Goal: Check status: Check status

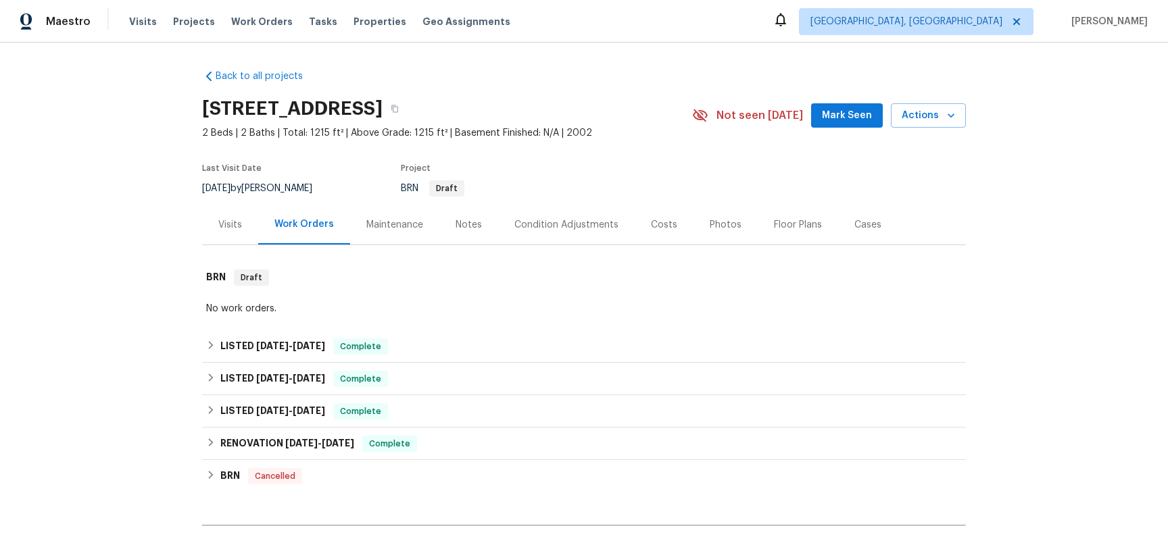
scroll to position [262, 0]
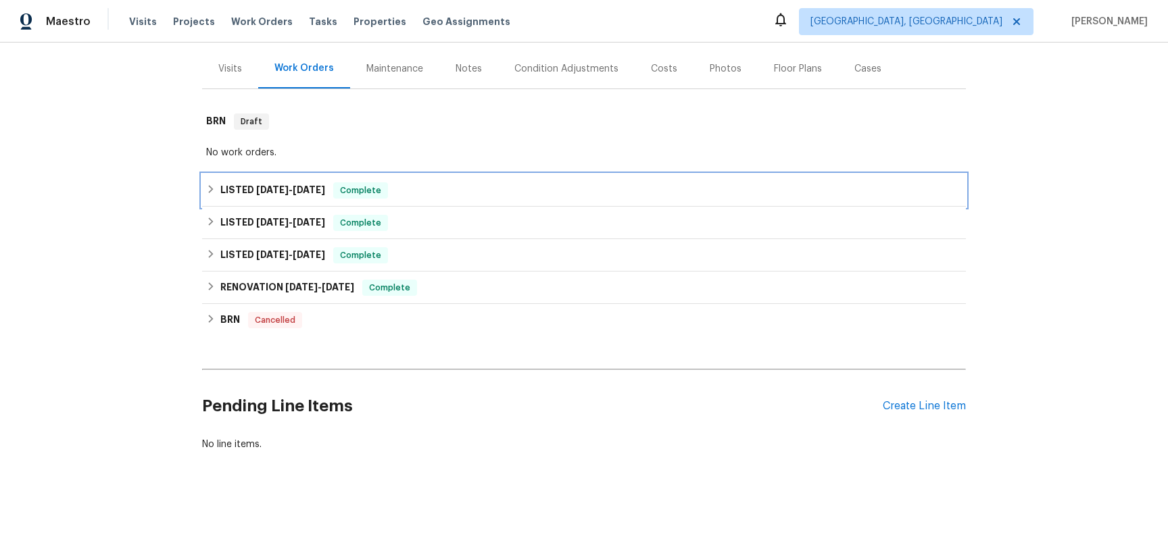
click at [207, 184] on icon at bounding box center [210, 188] width 9 height 9
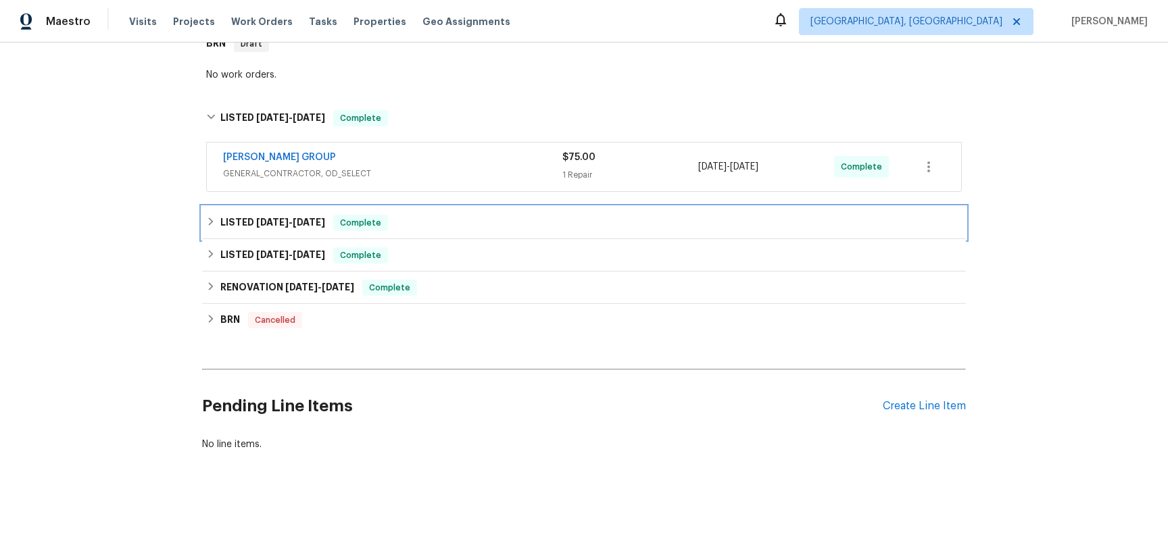
click at [209, 226] on icon at bounding box center [210, 221] width 9 height 9
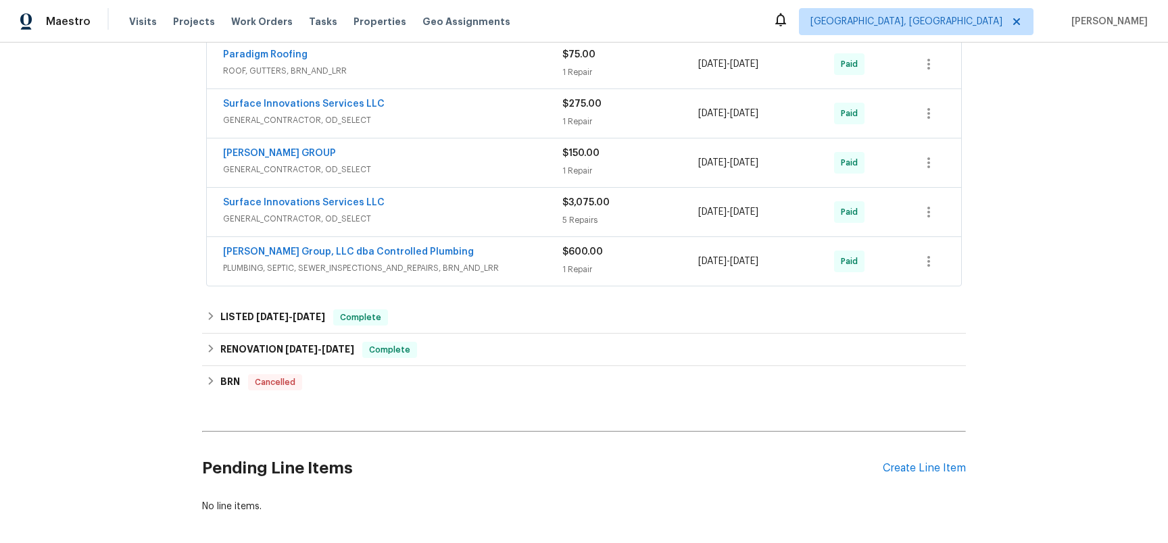
scroll to position [455, 0]
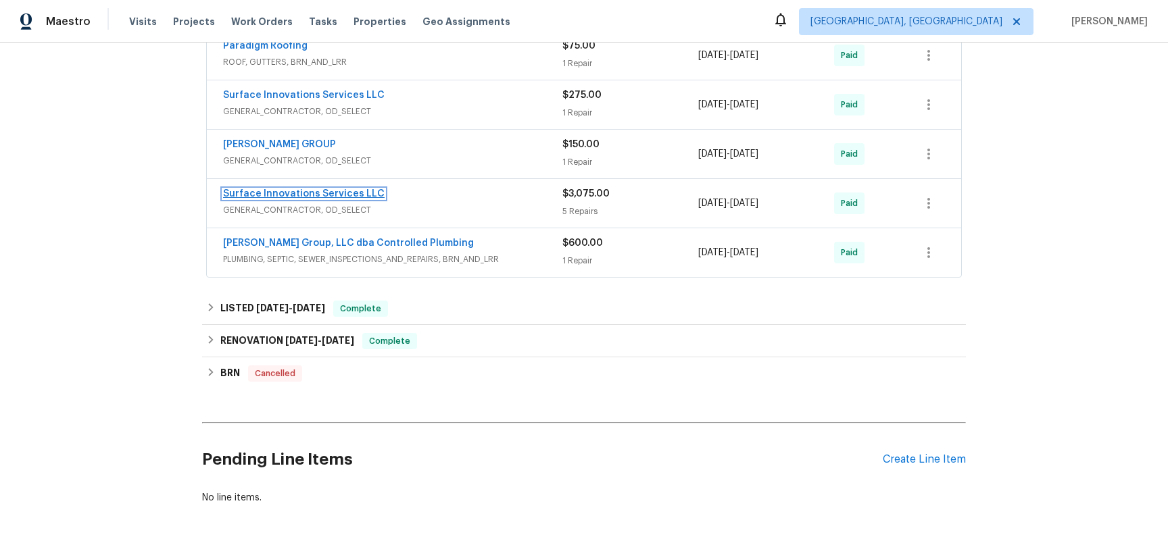
click at [317, 199] on link "Surface Innovations Services LLC" at bounding box center [304, 193] width 162 height 9
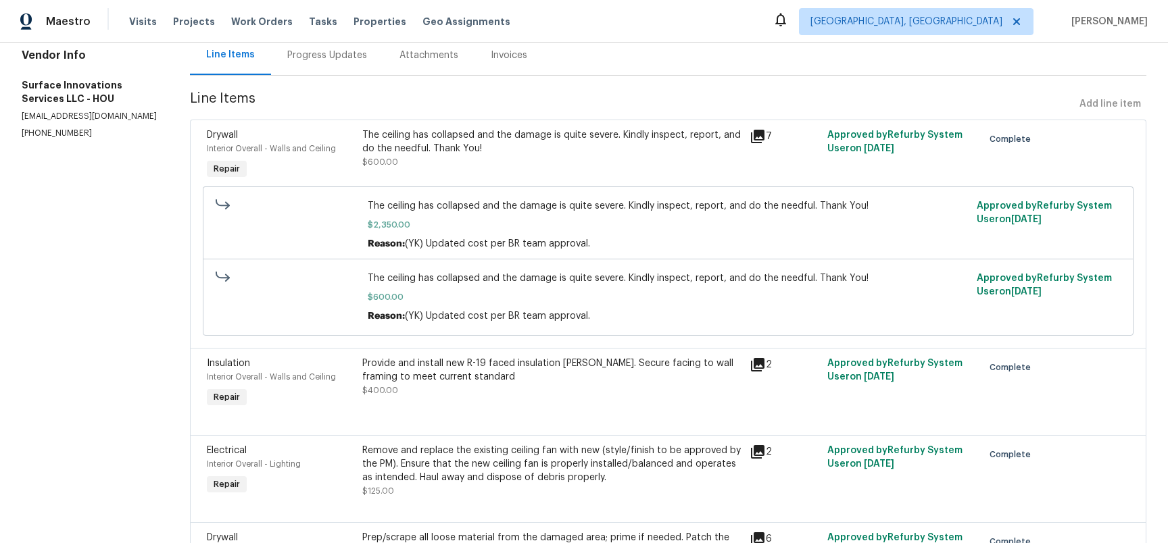
scroll to position [157, 0]
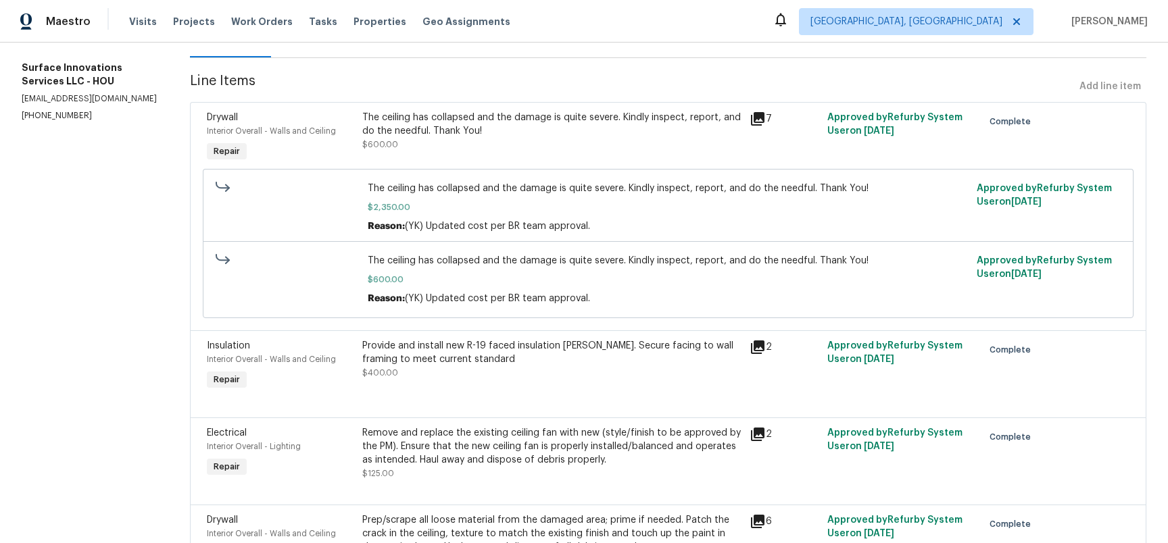
click at [764, 126] on icon at bounding box center [758, 119] width 14 height 14
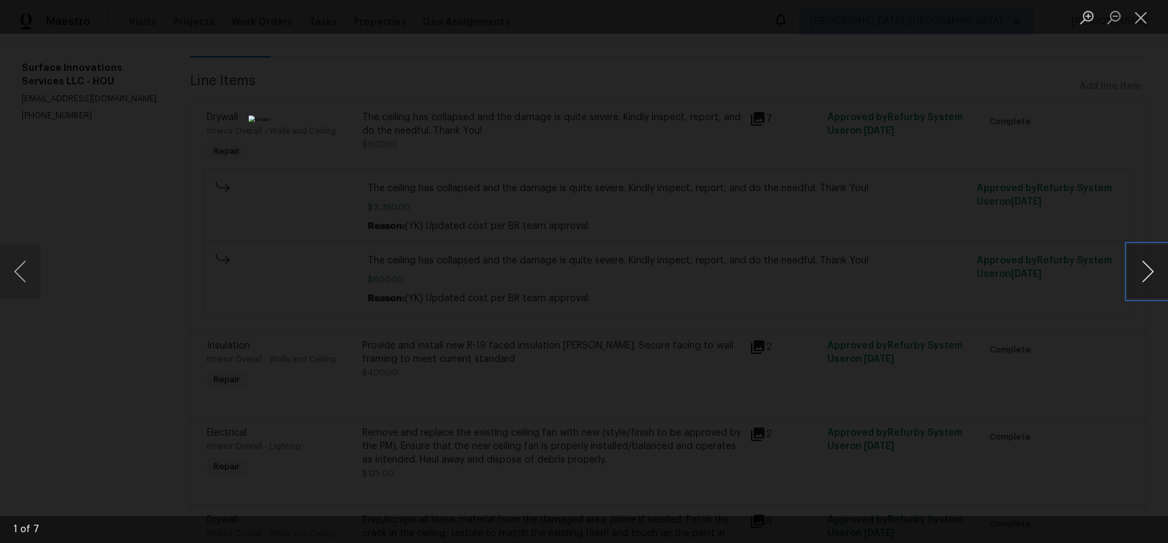
click at [1138, 277] on button "Next image" at bounding box center [1147, 272] width 41 height 54
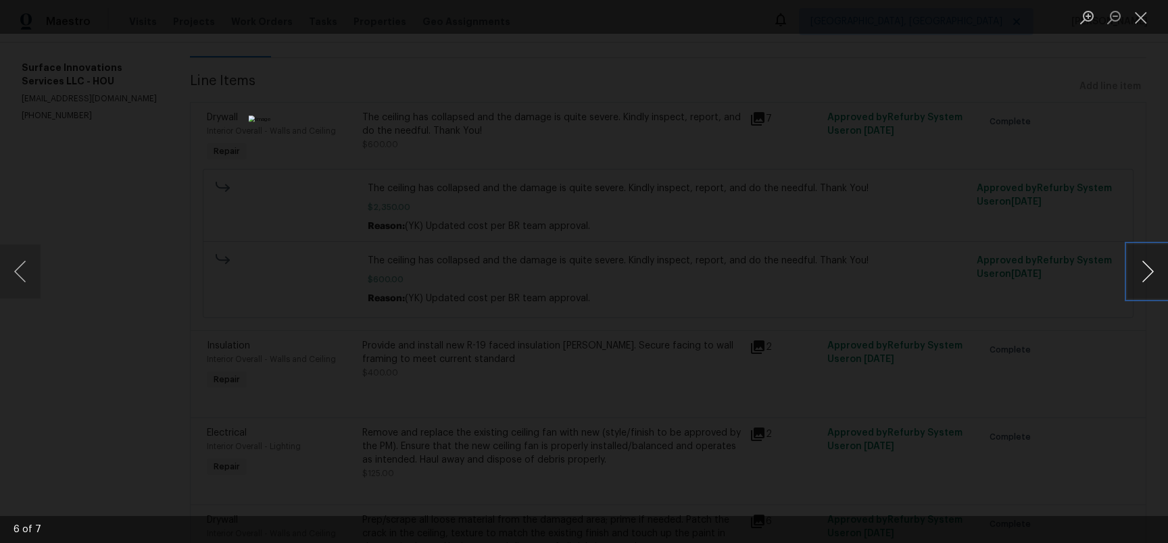
click at [1138, 277] on button "Next image" at bounding box center [1147, 272] width 41 height 54
click at [1139, 20] on button "Close lightbox" at bounding box center [1140, 17] width 27 height 24
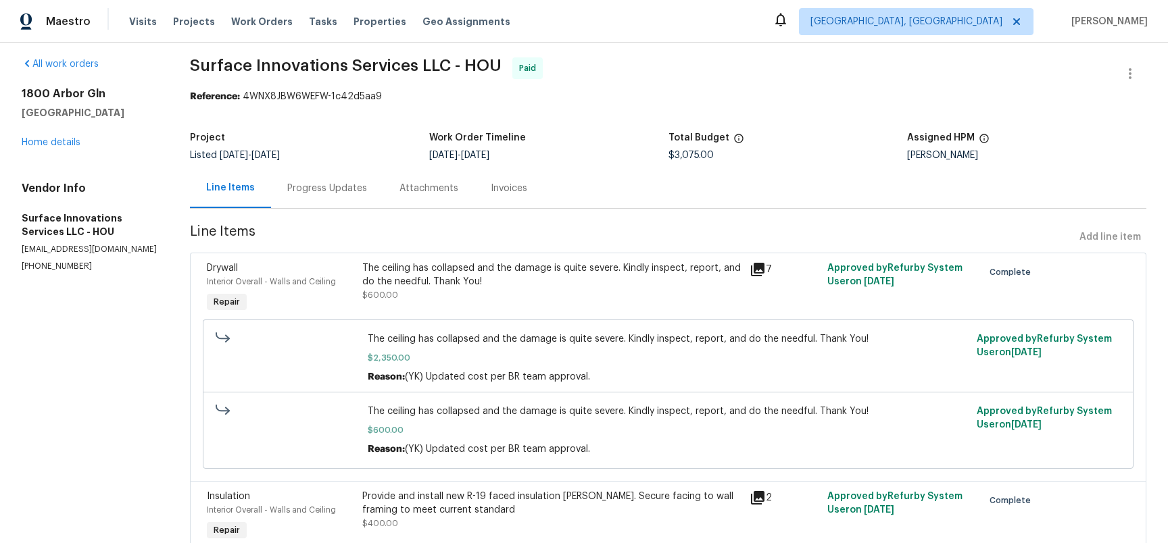
scroll to position [0, 0]
